Goal: Information Seeking & Learning: Learn about a topic

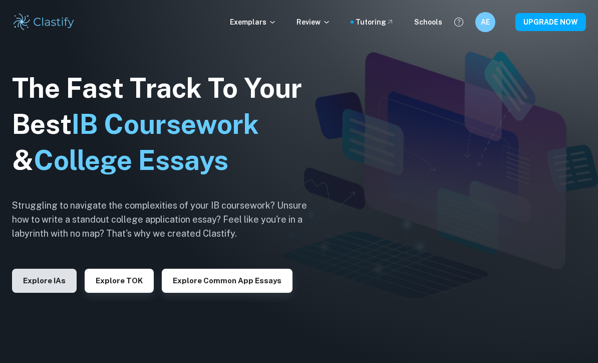
click at [55, 289] on button "Explore IAs" at bounding box center [44, 281] width 65 height 24
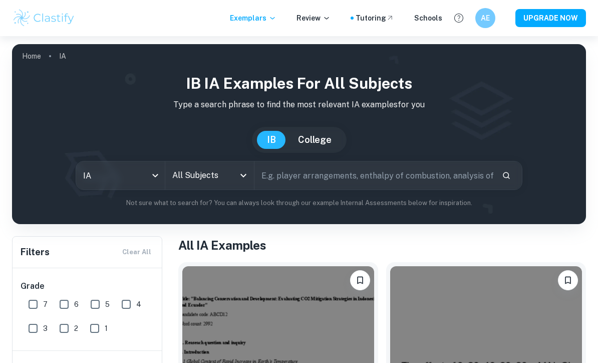
scroll to position [1, 0]
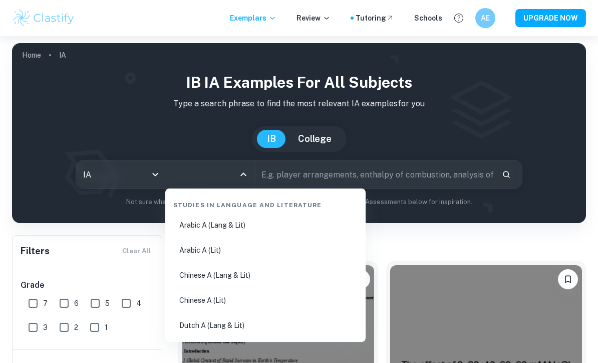
click at [228, 174] on input "All Subjects" at bounding box center [202, 174] width 65 height 19
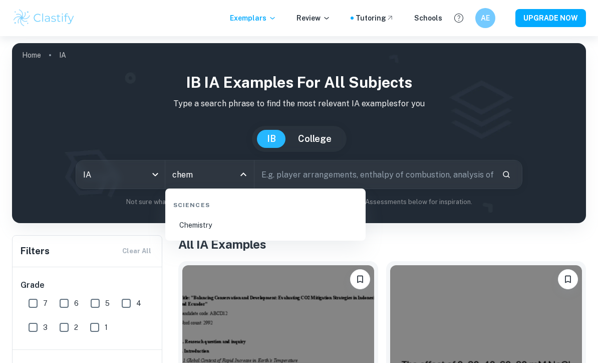
click at [272, 224] on li "Chemistry" at bounding box center [265, 224] width 192 height 23
type input "Chemistry"
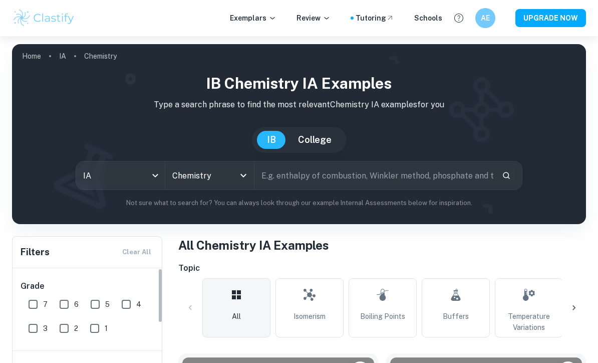
scroll to position [83, 0]
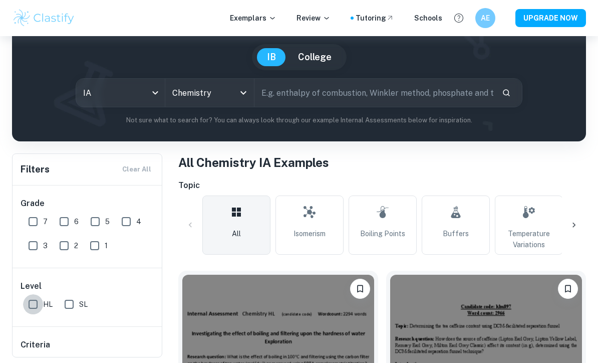
click at [35, 303] on input "HL" at bounding box center [33, 304] width 20 height 20
checkbox input "true"
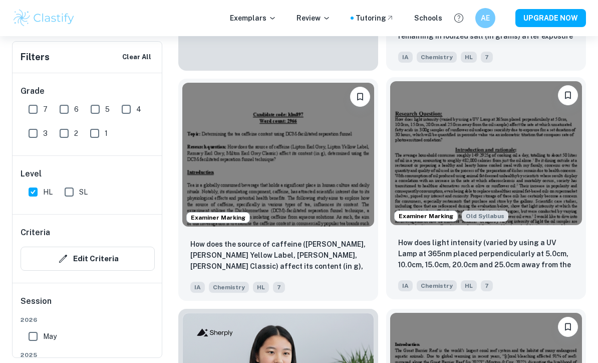
scroll to position [763, 0]
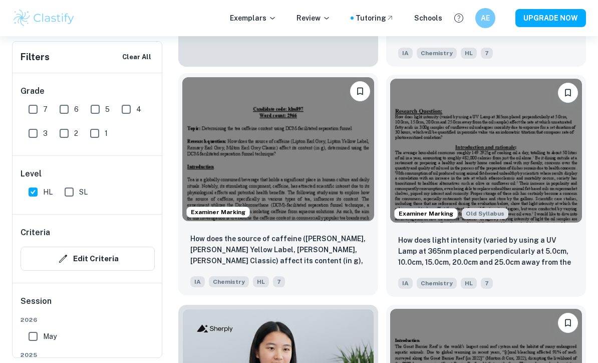
click at [329, 152] on img at bounding box center [278, 149] width 192 height 144
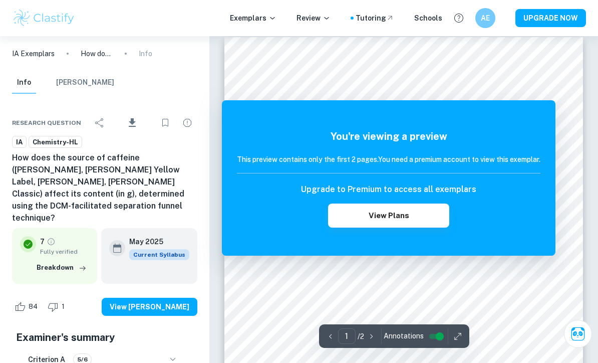
scroll to position [33, 0]
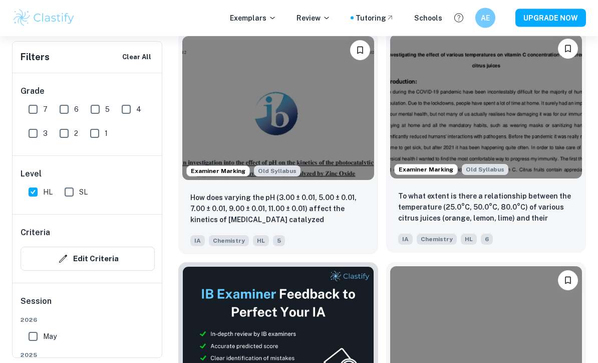
scroll to position [2186, 0]
click at [546, 199] on p "To what extent is there a relationship between the temperature (25.0°C, 50.0°C,…" at bounding box center [486, 207] width 176 height 34
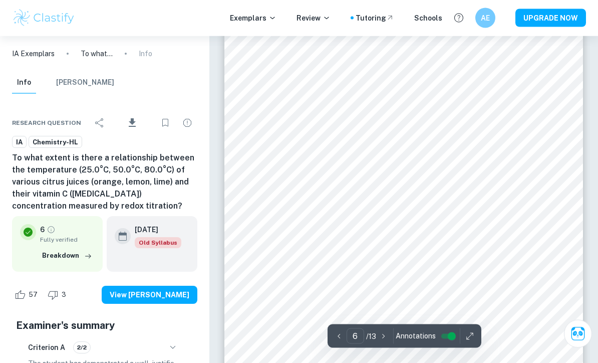
scroll to position [2744, 0]
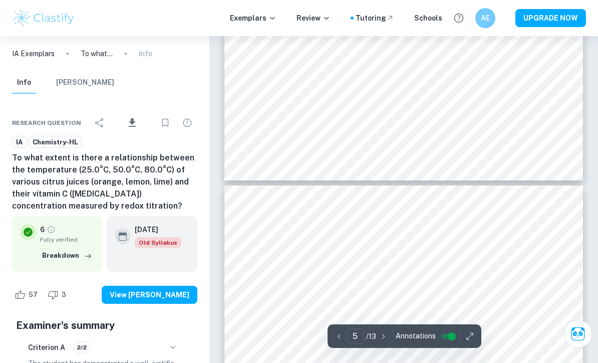
type input "4"
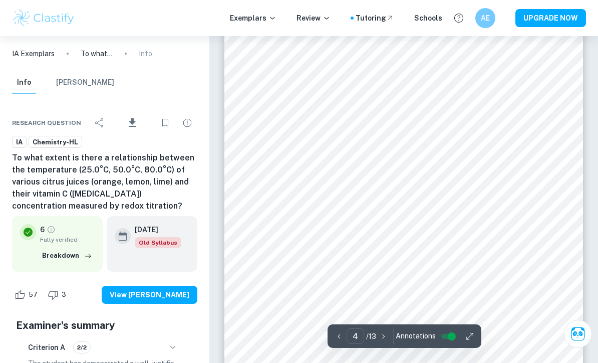
scroll to position [1806, 0]
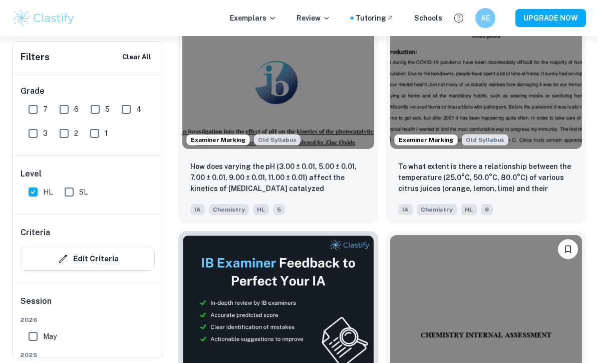
scroll to position [2216, 0]
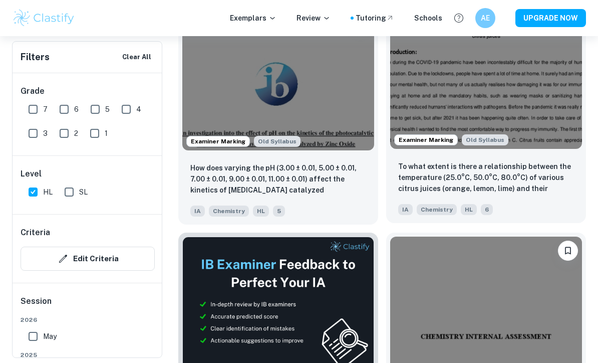
click at [548, 125] on img at bounding box center [486, 77] width 192 height 144
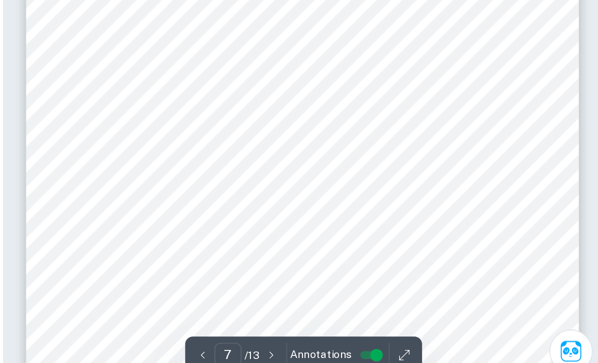
scroll to position [3205, 0]
click at [380, 92] on div "Correct Criterion A Choice of the topic and research question is well-justified…" at bounding box center [403, 229] width 389 height 6797
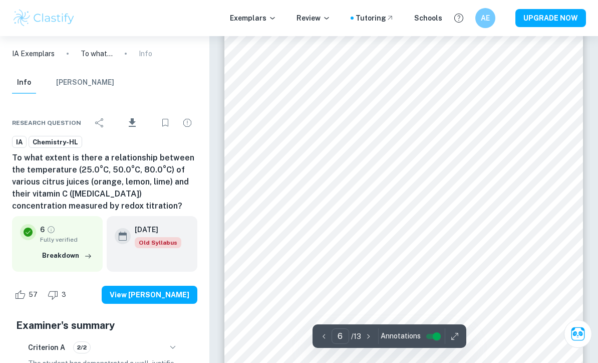
scroll to position [2733, 0]
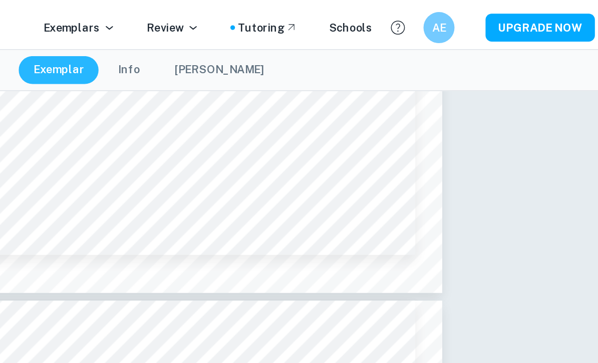
type input "3"
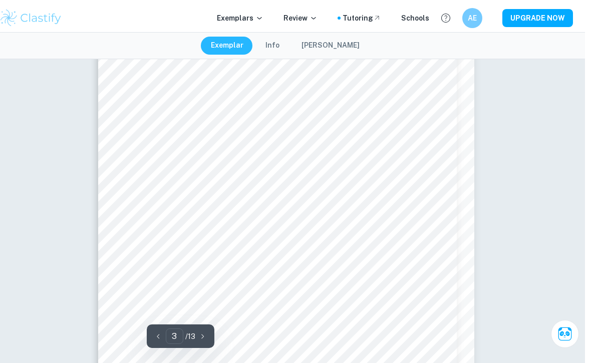
scroll to position [1365, 0]
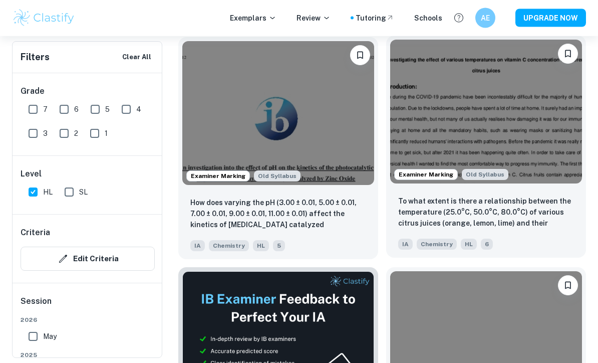
scroll to position [2181, 0]
click at [540, 208] on p "To what extent is there a relationship between the temperature (25.0°C, 50.0°C,…" at bounding box center [486, 212] width 176 height 34
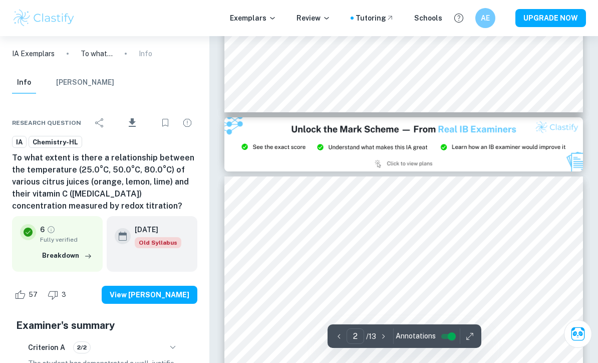
type input "3"
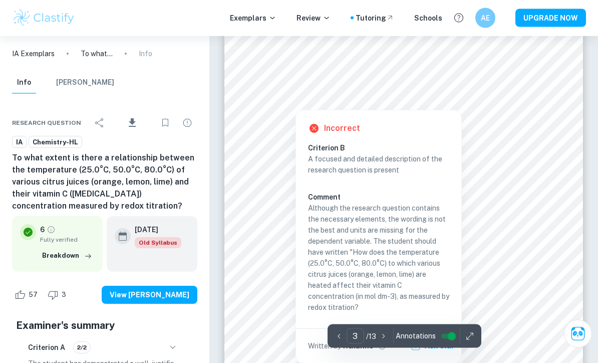
scroll to position [1169, 0]
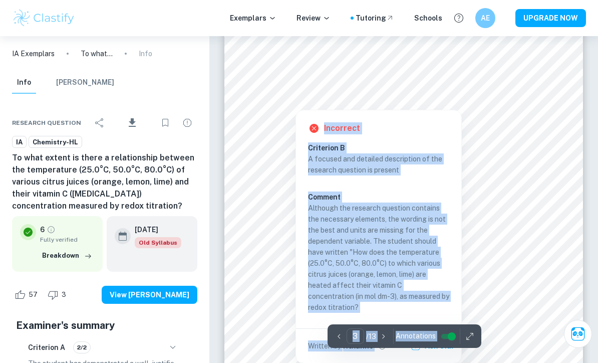
click at [379, 79] on div at bounding box center [404, 87] width 308 height 24
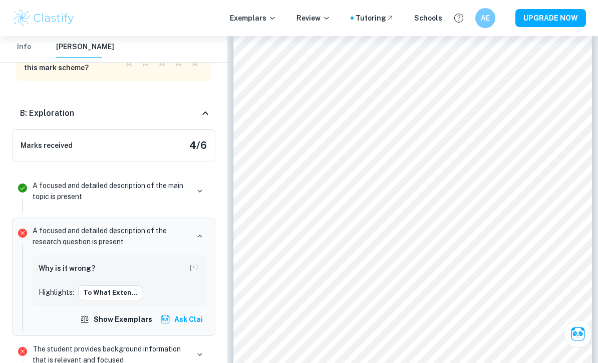
scroll to position [1082, 0]
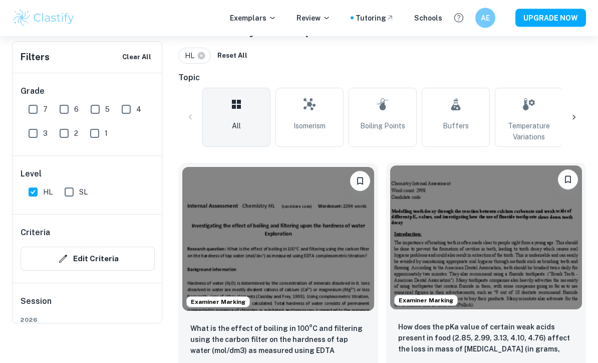
scroll to position [231, 0]
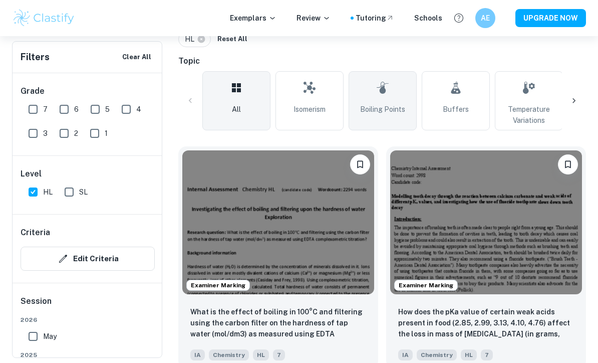
click at [393, 97] on link "Boiling Points" at bounding box center [383, 100] width 68 height 59
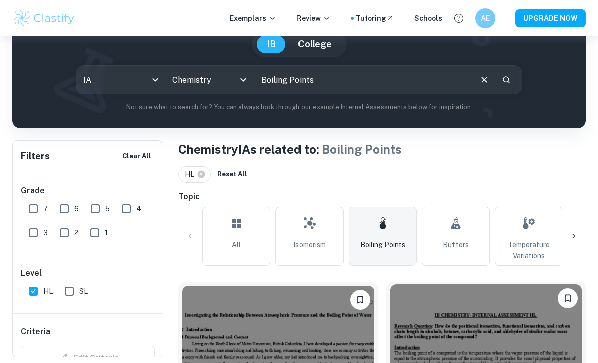
scroll to position [122, 0]
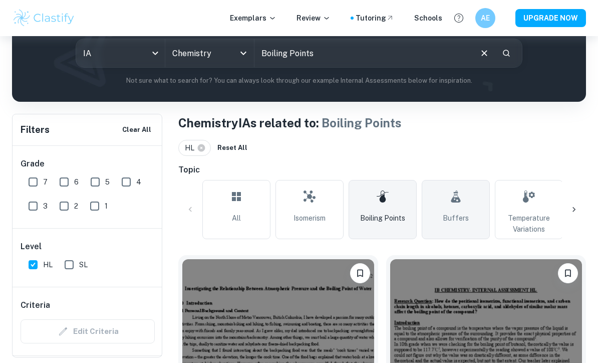
click at [472, 211] on link "Buffers" at bounding box center [456, 209] width 68 height 59
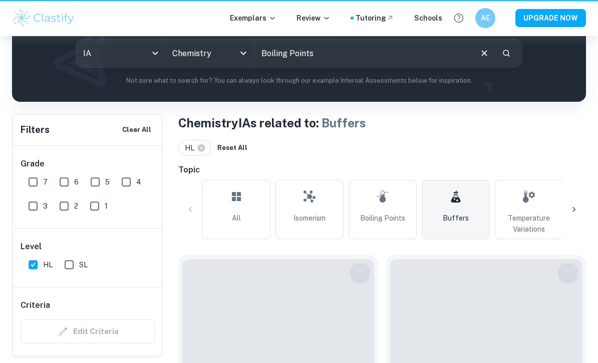
type input "Buffers"
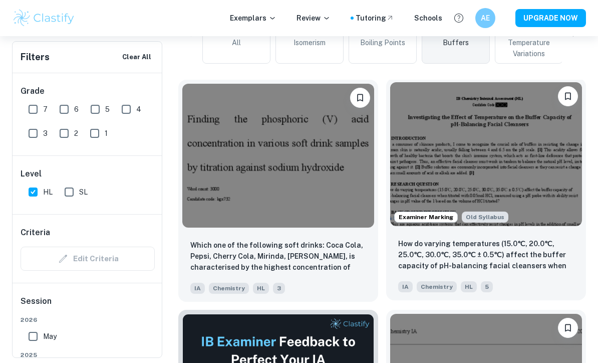
scroll to position [307, 0]
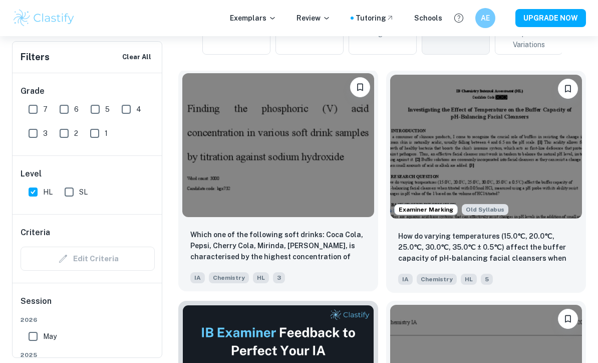
click at [289, 150] on img at bounding box center [278, 145] width 192 height 144
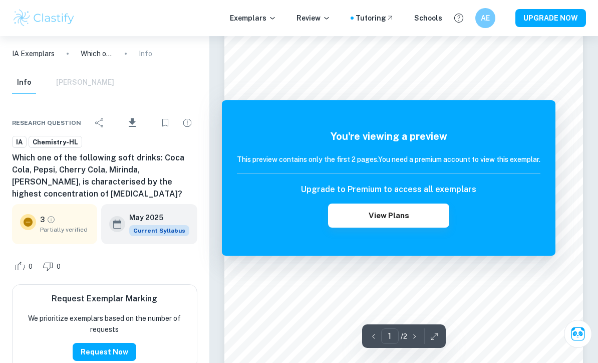
scroll to position [33, 0]
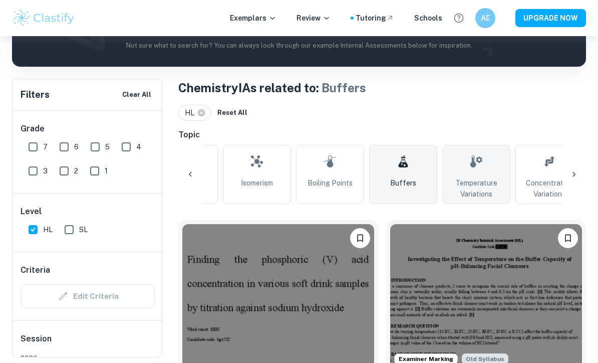
scroll to position [0, 57]
click at [472, 176] on link "Temperature Variations" at bounding box center [472, 174] width 68 height 59
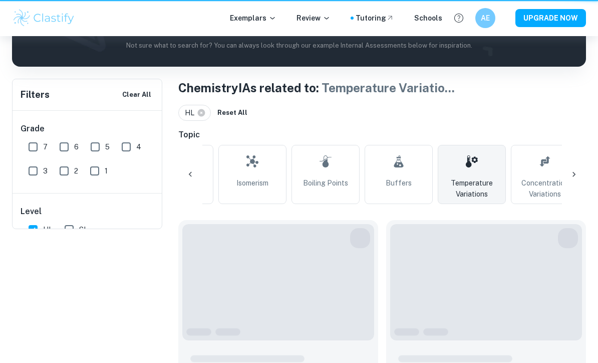
type input "Temperature Variations"
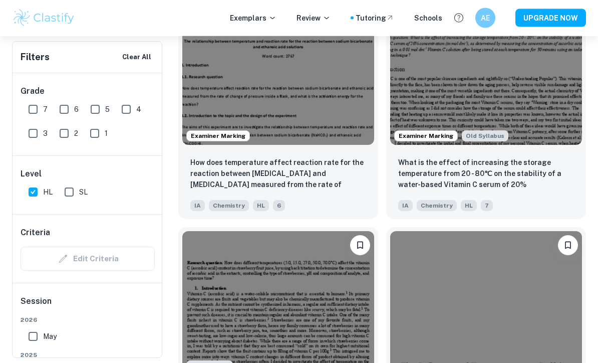
scroll to position [5214, 0]
